Goal: Information Seeking & Learning: Learn about a topic

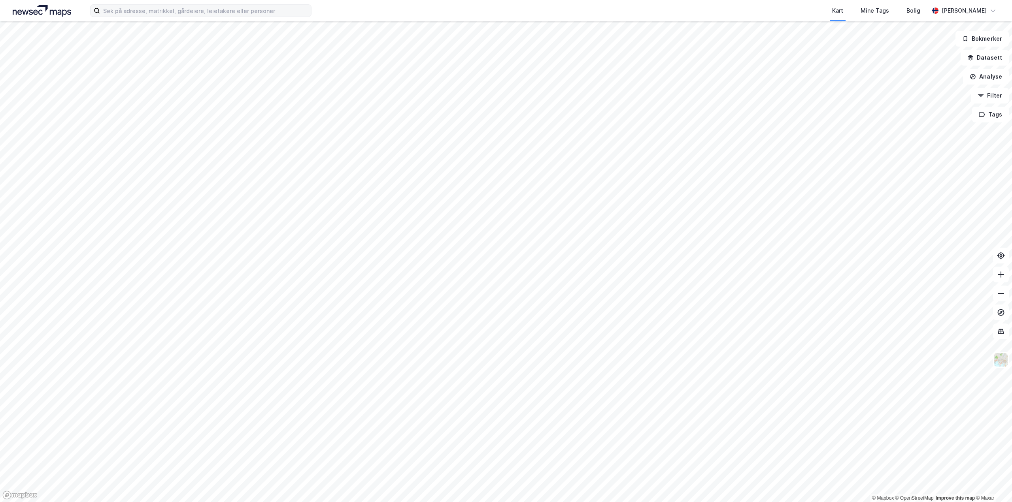
click at [148, 17] on label at bounding box center [200, 10] width 221 height 13
click at [148, 17] on input at bounding box center [205, 11] width 211 height 12
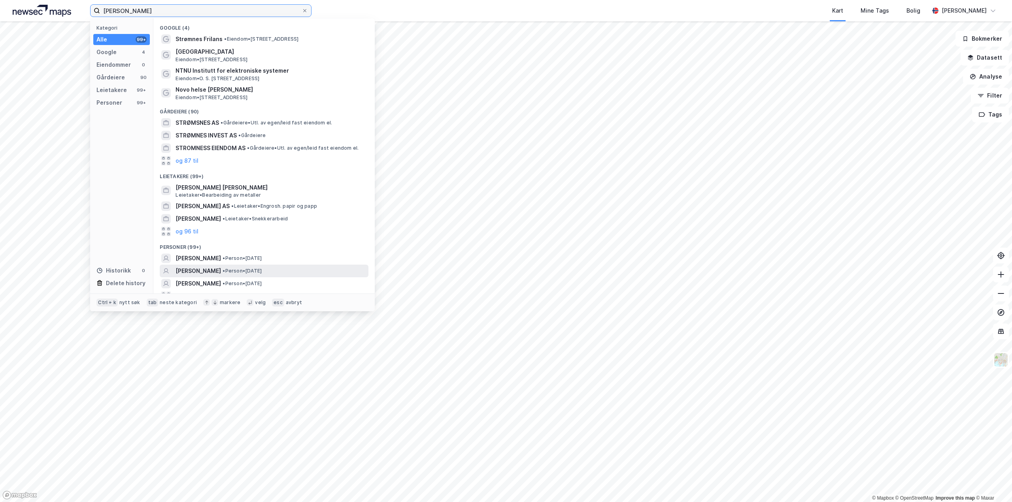
type input "[PERSON_NAME]"
click at [262, 274] on span "• Person • [DATE]" at bounding box center [241, 271] width 39 height 6
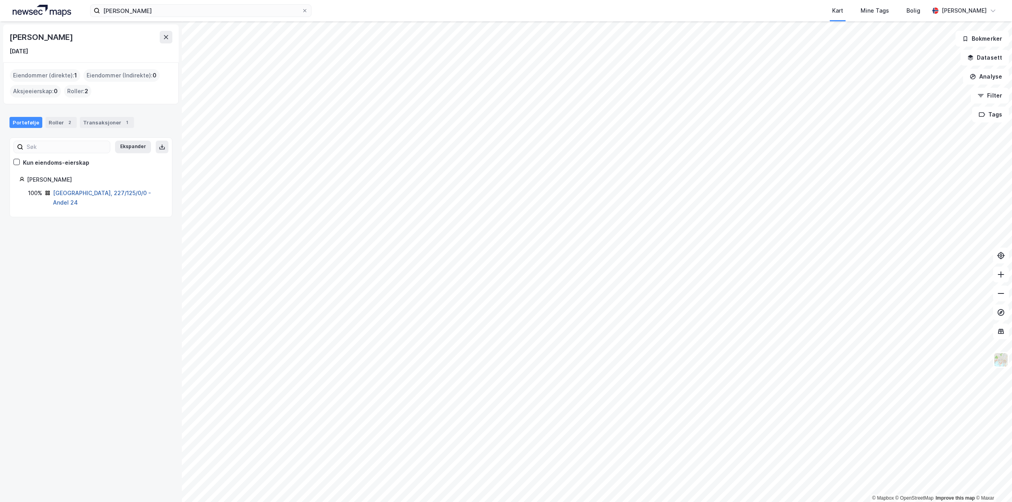
click at [76, 195] on link "[GEOGRAPHIC_DATA], 227/125/0/0 - Andel 24" at bounding box center [102, 198] width 98 height 16
click at [101, 123] on div "Transaksjoner 1" at bounding box center [107, 122] width 54 height 11
